Goal: Transaction & Acquisition: Purchase product/service

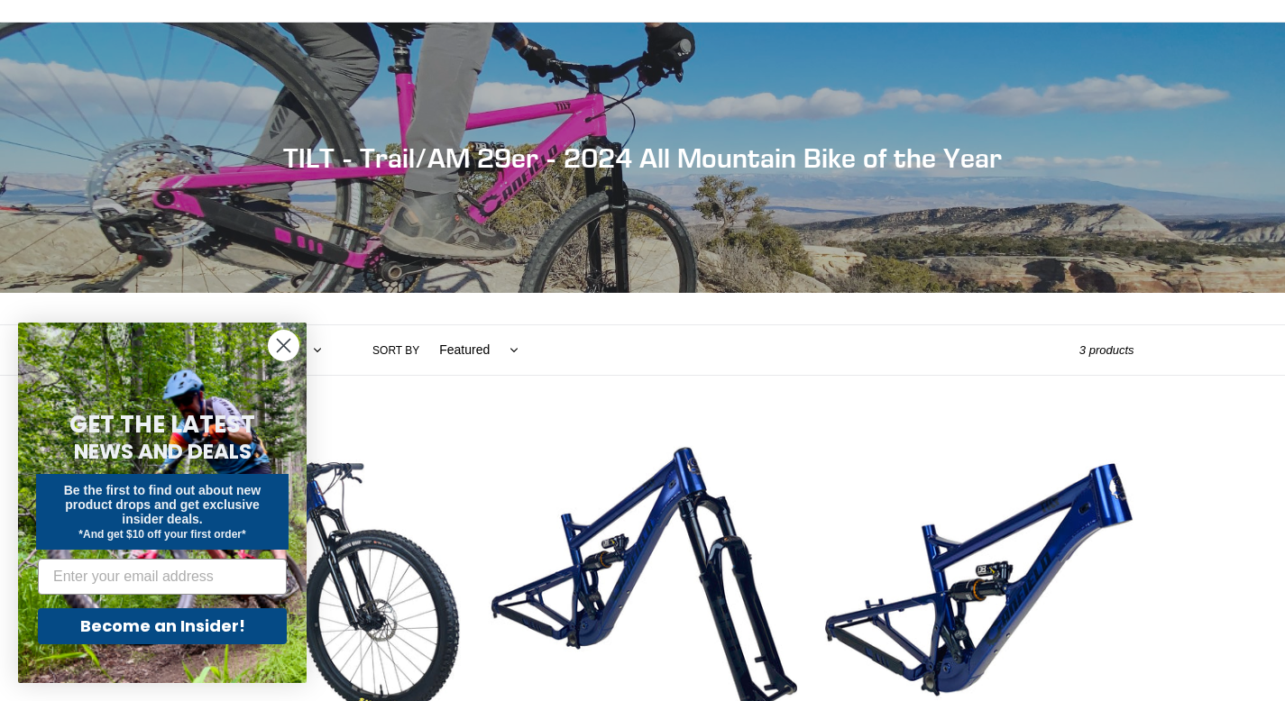
scroll to position [142, 0]
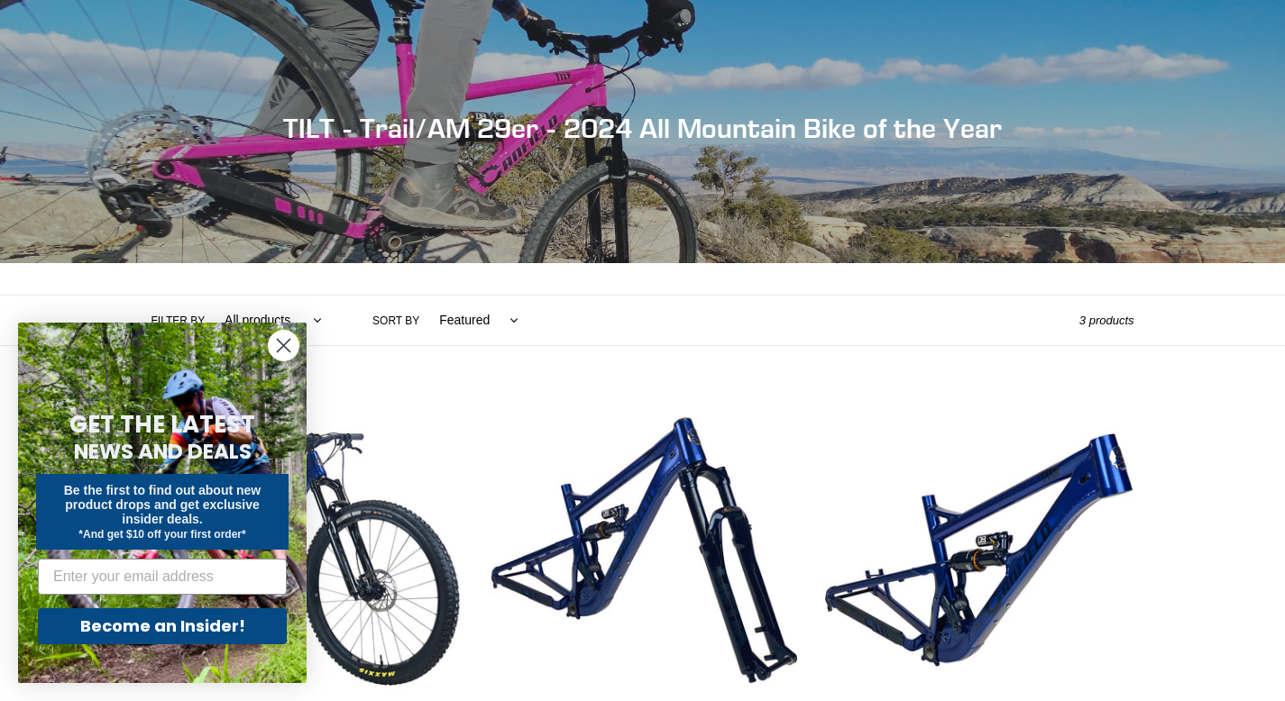
click at [276, 345] on circle "Close dialog" at bounding box center [284, 346] width 30 height 30
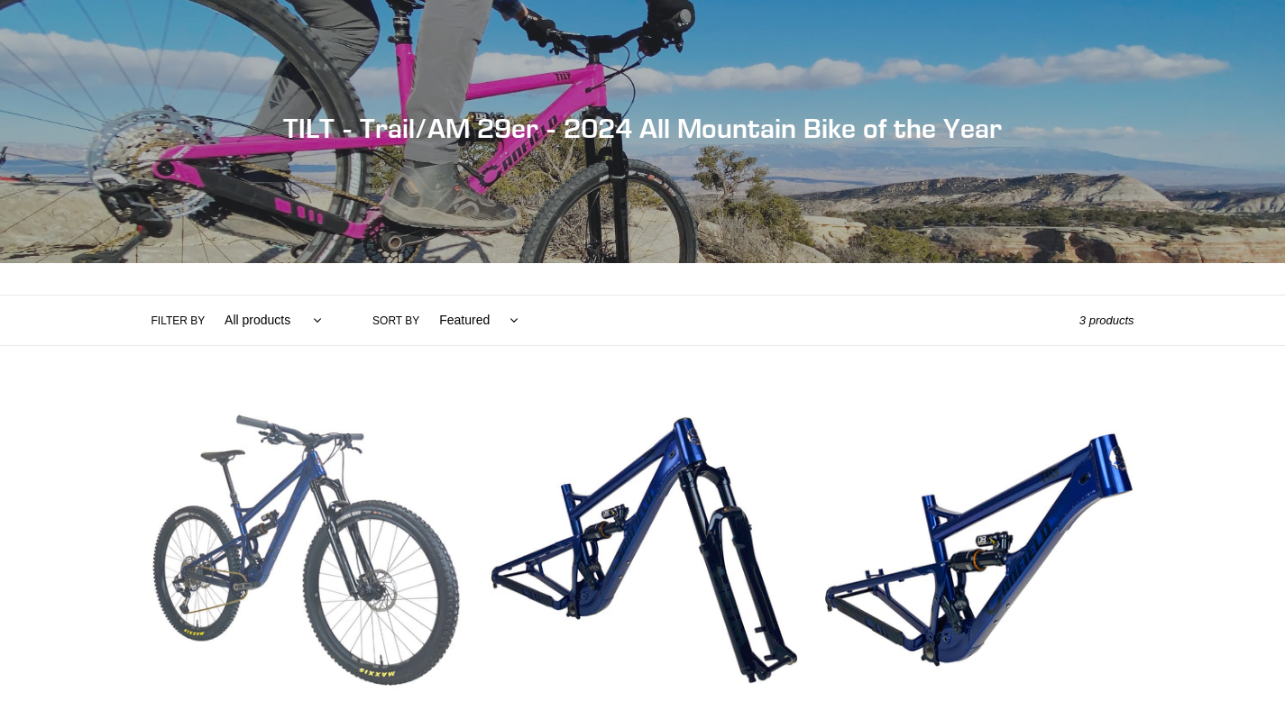
click at [305, 508] on link "TILT - Complete Bike" at bounding box center [305, 607] width 309 height 422
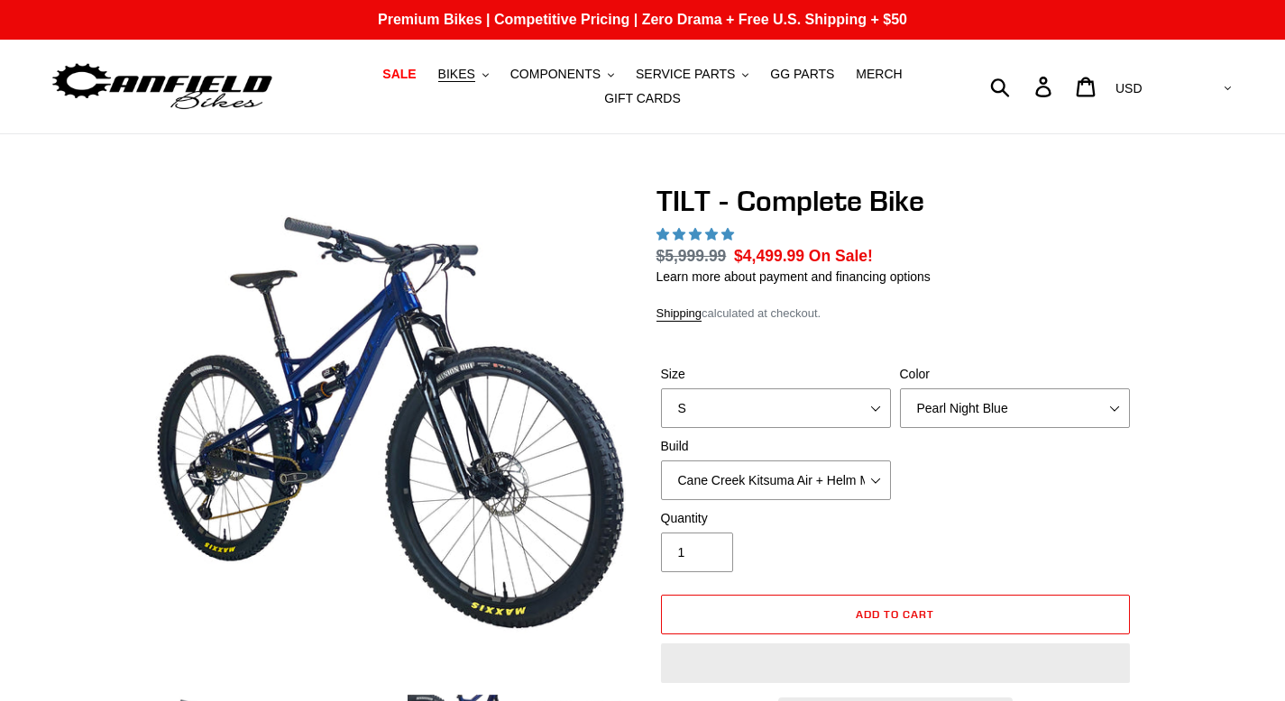
select select "highest-rating"
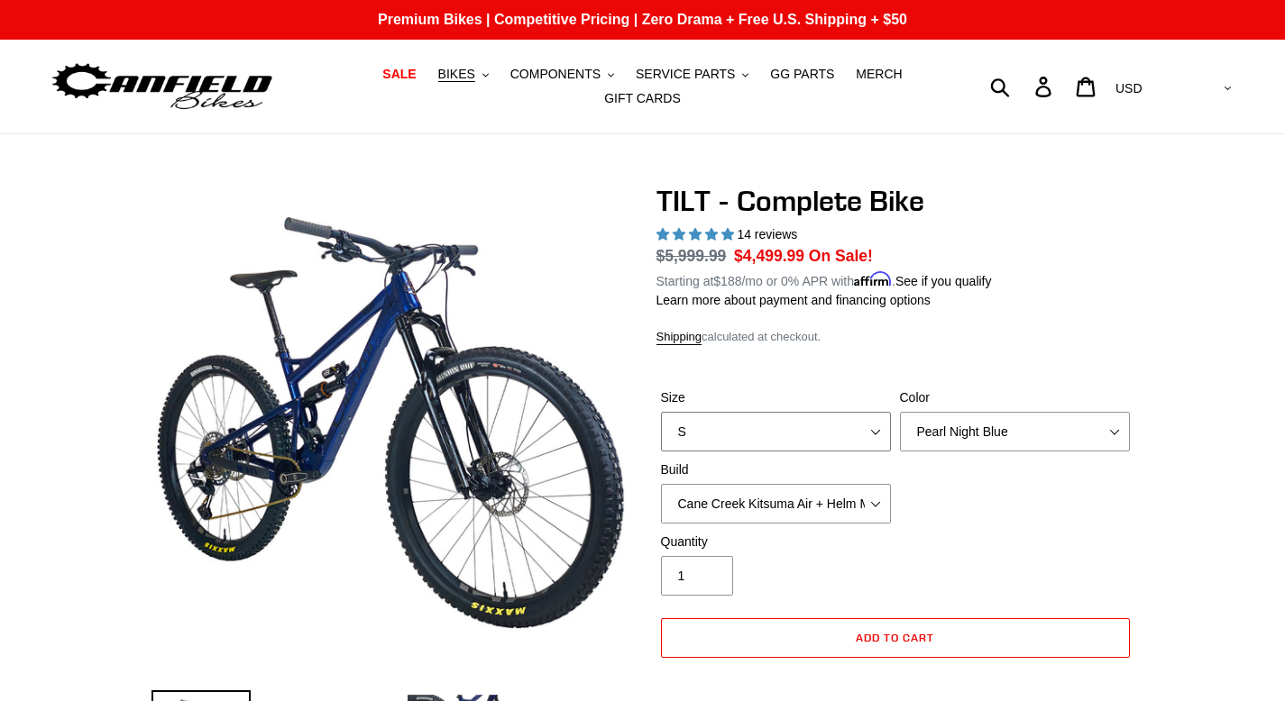
click at [870, 435] on select "S M L" at bounding box center [776, 432] width 230 height 40
select select "M"
click at [1061, 498] on div "Size S M L Color Pearl Night Blue Stealth Silver Raw Build Cane Creek Kitsuma A…" at bounding box center [895, 461] width 478 height 144
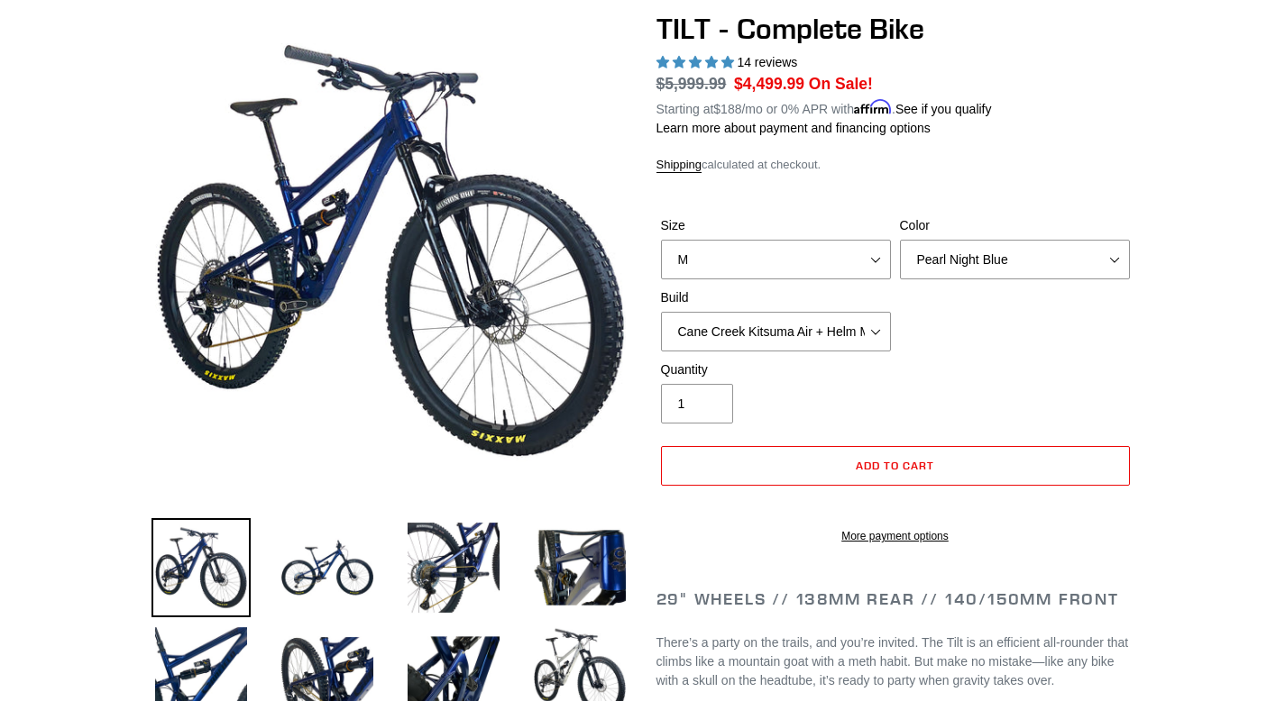
scroll to position [218, 0]
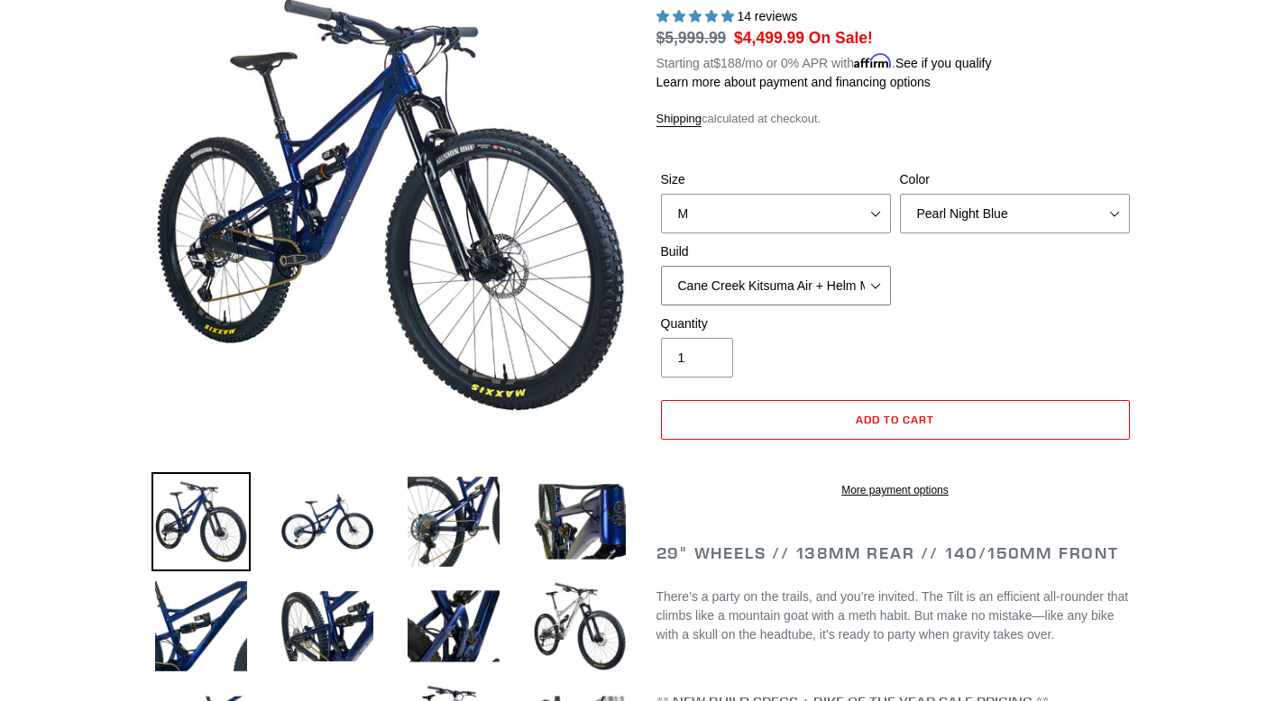
click at [875, 295] on select "Cane Creek Kitsuma Air + Helm MKII 140 + SRAM GX Cane Creek Kitsuma Air + Helm …" at bounding box center [776, 286] width 230 height 40
select select "Fox Float X + 36 SL Factory Grip X 140 + SRAM XO"
click at [1015, 324] on div "Quantity 1" at bounding box center [895, 351] width 478 height 72
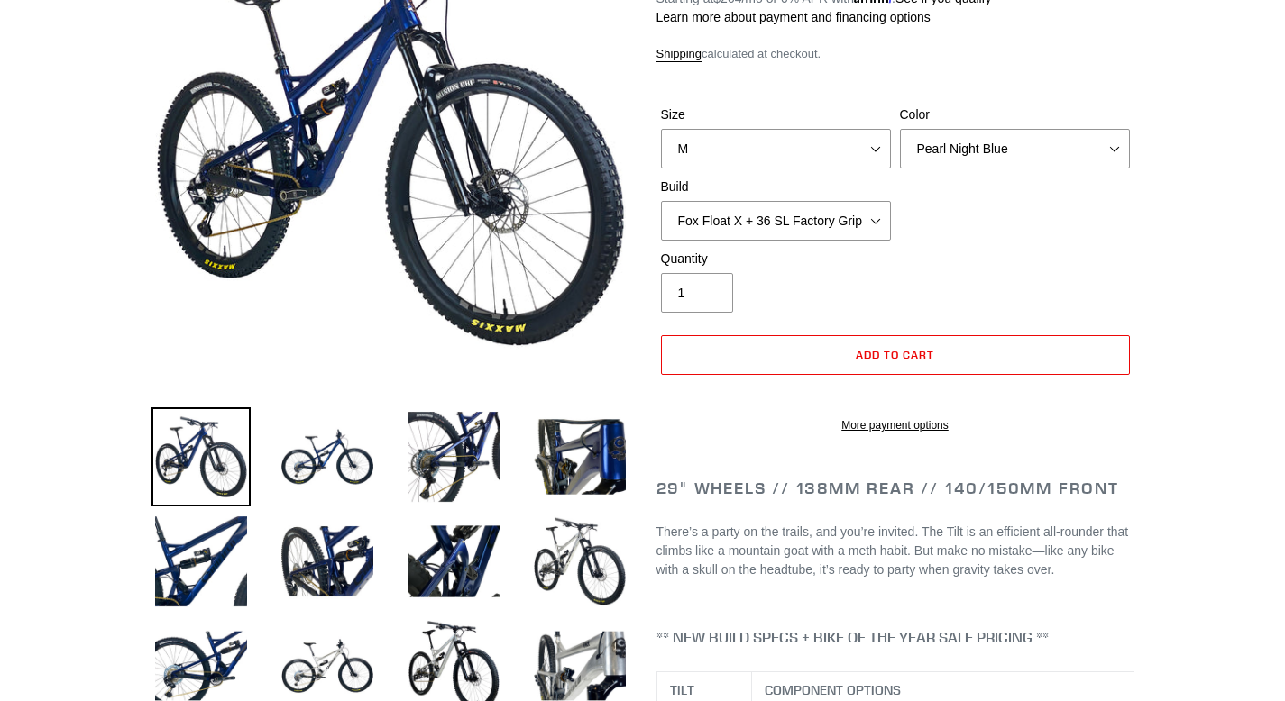
scroll to position [302, 0]
